Goal: Information Seeking & Learning: Learn about a topic

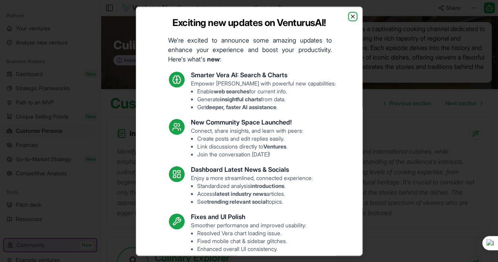
click at [350, 17] on icon "button" at bounding box center [353, 16] width 6 height 6
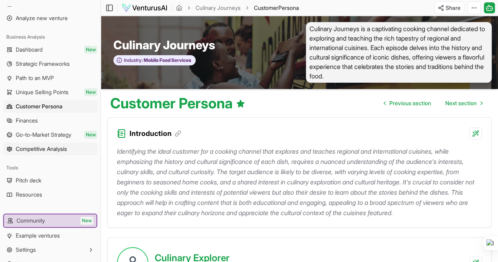
scroll to position [35, 0]
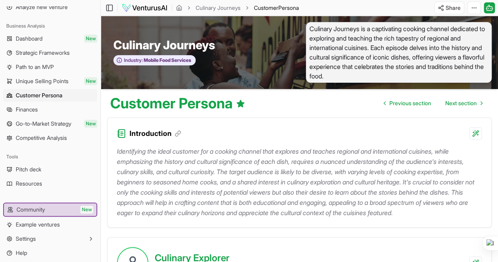
click at [171, 162] on p "Identifying the ideal customer for a cooking channel that explores and teaches …" at bounding box center [299, 182] width 365 height 72
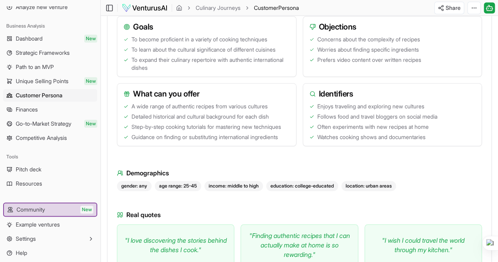
scroll to position [495, 0]
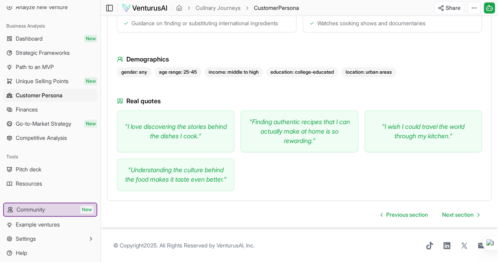
click at [321, 67] on div "education: college-educated" at bounding box center [302, 72] width 72 height 10
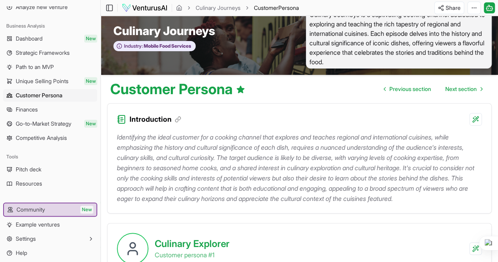
scroll to position [0, 0]
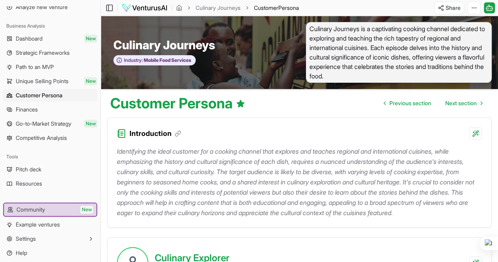
click at [169, 44] on span "Culinary Journeys" at bounding box center [164, 45] width 102 height 14
click at [456, 104] on span "Next section" at bounding box center [462, 103] width 32 height 8
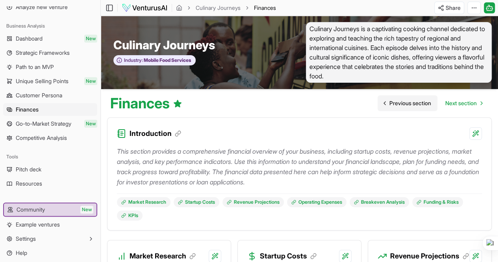
click at [411, 104] on span "Previous section" at bounding box center [411, 103] width 42 height 8
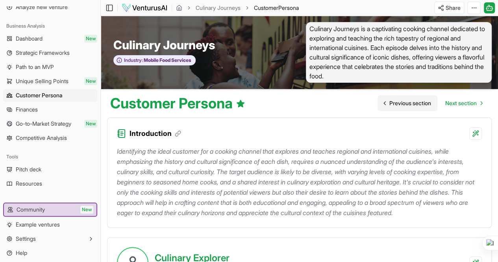
click at [411, 104] on span "Previous section" at bounding box center [411, 103] width 42 height 8
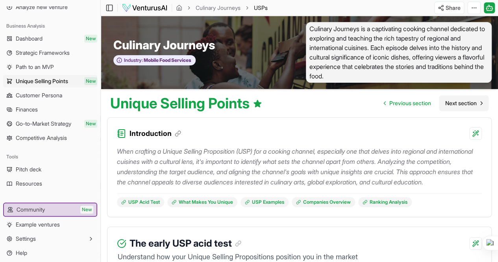
click at [453, 105] on span "Next section" at bounding box center [462, 103] width 32 height 8
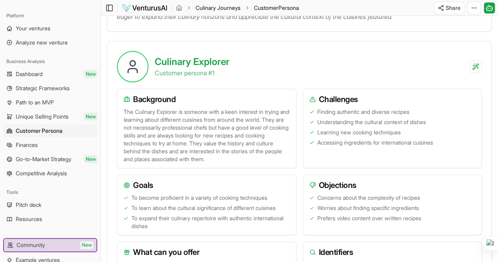
scroll to position [197, 0]
